Goal: Navigation & Orientation: Understand site structure

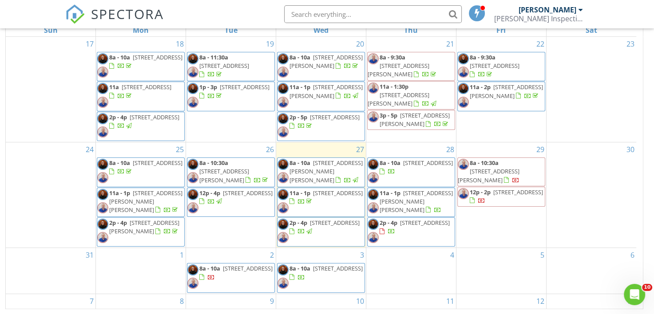
scroll to position [10, 0]
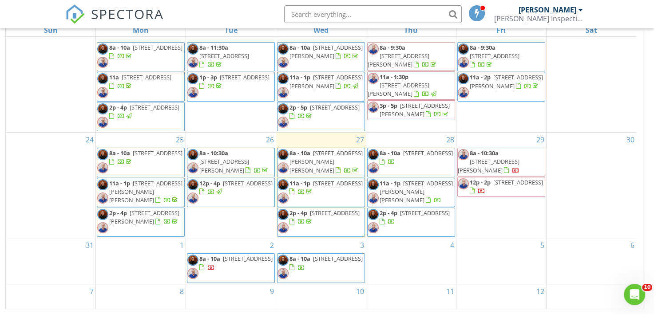
click at [237, 9] on div "SPECTORA [PERSON_NAME] Inspection Services, LLC Role: Inspector Dashboard New I…" at bounding box center [326, 14] width 523 height 28
click at [239, 9] on div "SPECTORA [PERSON_NAME] Inspection Services, LLC Role: Inspector Dashboard New I…" at bounding box center [326, 14] width 523 height 28
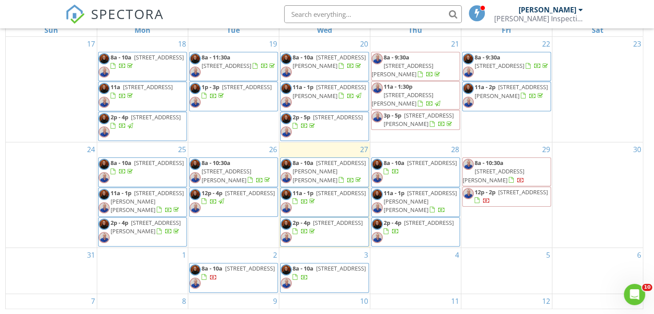
click at [250, 10] on div "SPECTORA [PERSON_NAME] Inspection Services, LLC Role: Inspector Dashboard New I…" at bounding box center [326, 14] width 523 height 28
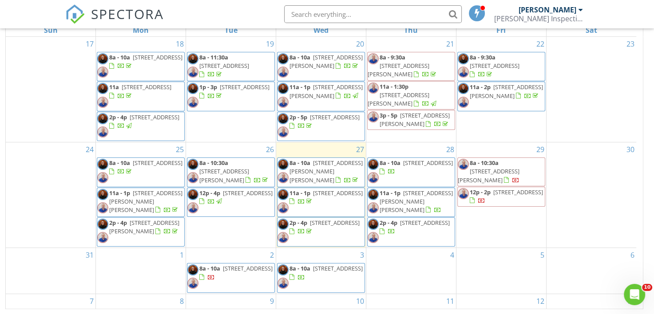
click at [245, 11] on div "SPECTORA [PERSON_NAME] Inspection Services, LLC Role: Inspector Dashboard New I…" at bounding box center [326, 14] width 523 height 28
